Goal: Navigation & Orientation: Find specific page/section

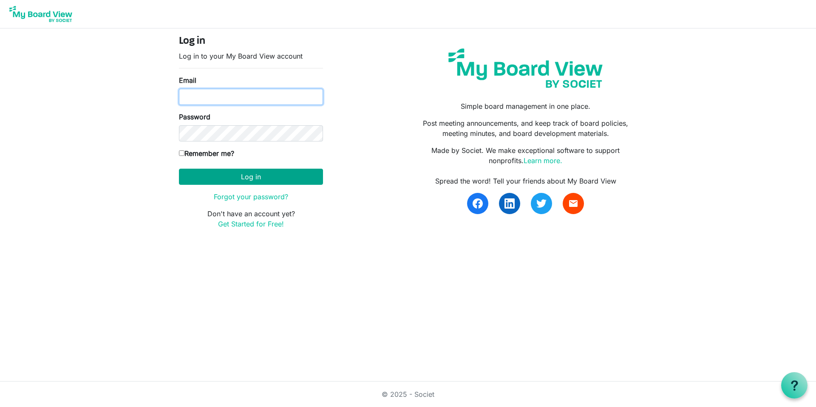
type input "[EMAIL_ADDRESS][DOMAIN_NAME]"
click at [219, 181] on button "Log in" at bounding box center [251, 177] width 144 height 16
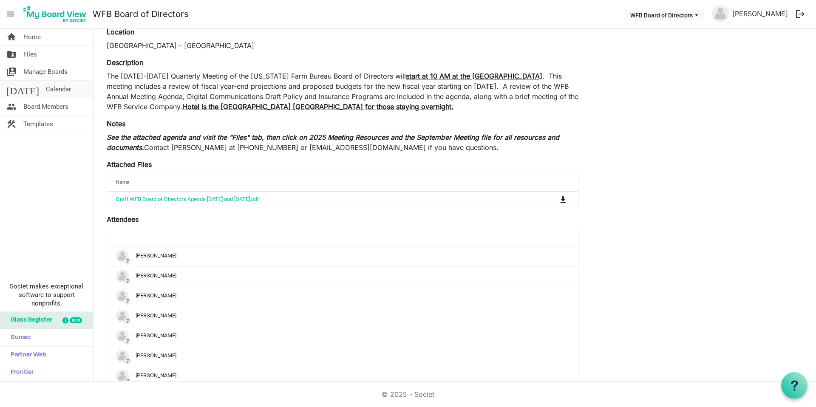
scroll to position [68, 0]
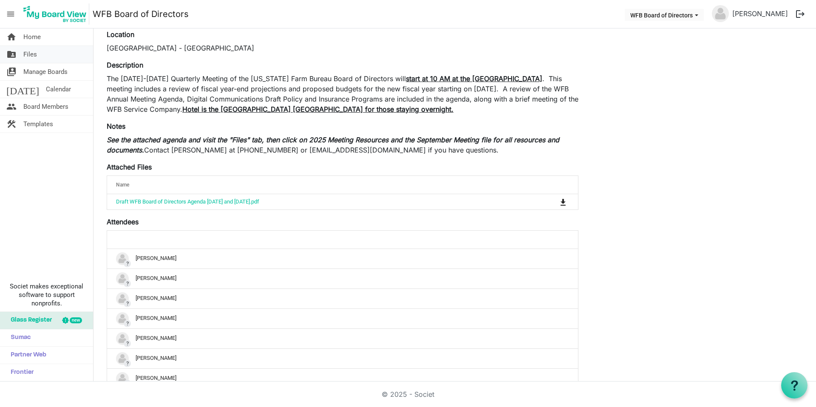
click at [59, 50] on link "folder_shared Files" at bounding box center [46, 54] width 93 height 17
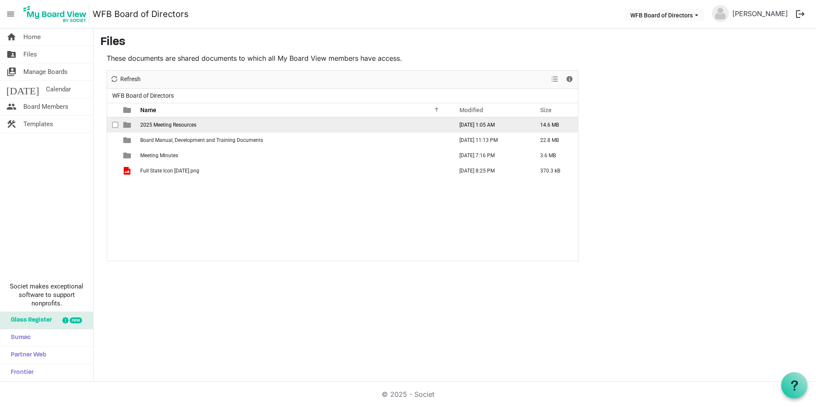
click at [196, 126] on td "2025 Meeting Resources" at bounding box center [294, 124] width 313 height 15
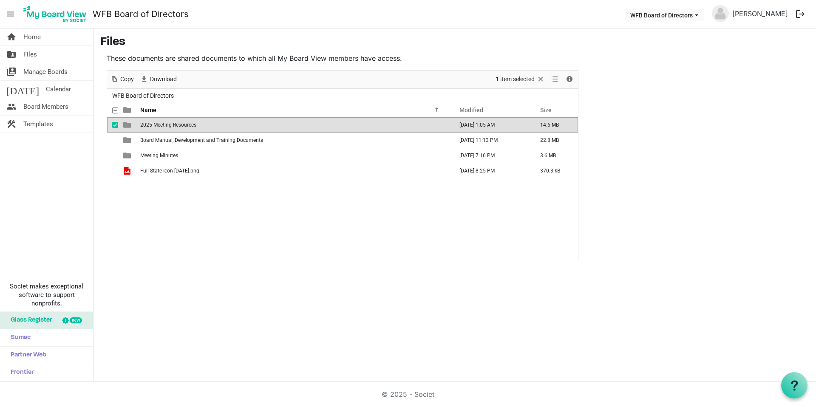
click at [196, 126] on td "2025 Meeting Resources" at bounding box center [294, 124] width 313 height 15
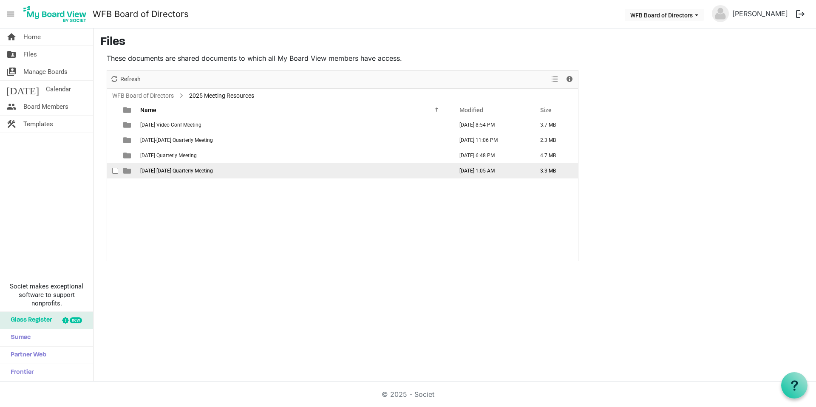
click at [203, 168] on span "September 18-19 Quarterly Meeting" at bounding box center [176, 171] width 73 height 6
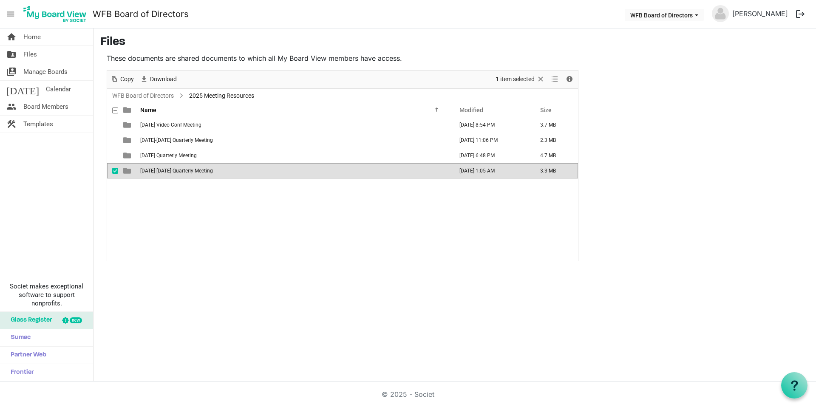
click at [203, 168] on span "September 18-19 Quarterly Meeting" at bounding box center [176, 171] width 73 height 6
